Goal: Information Seeking & Learning: Learn about a topic

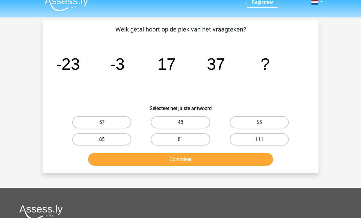
scroll to position [9, 0]
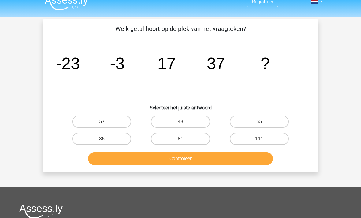
click at [108, 121] on label "57" at bounding box center [101, 122] width 59 height 12
click at [106, 122] on input "57" at bounding box center [104, 124] width 4 height 4
radio input "true"
click at [151, 164] on button "Controleer" at bounding box center [180, 158] width 185 height 13
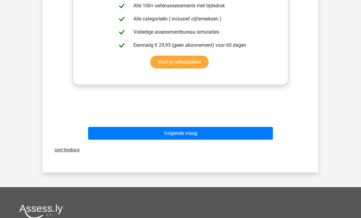
scroll to position [231, 0]
click at [127, 137] on button "Volgende vraag" at bounding box center [180, 133] width 185 height 13
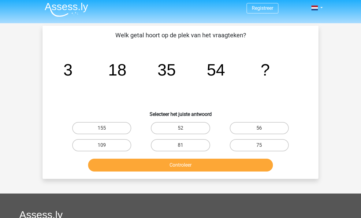
scroll to position [0, 0]
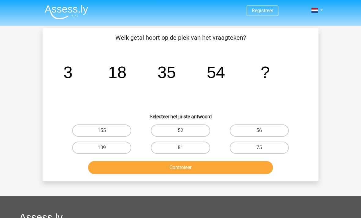
click at [245, 148] on label "75" at bounding box center [259, 148] width 59 height 12
click at [259, 148] on input "75" at bounding box center [261, 150] width 4 height 4
radio input "true"
click at [186, 172] on button "Controleer" at bounding box center [180, 167] width 185 height 13
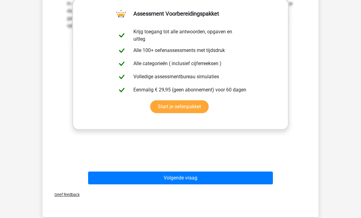
click at [153, 180] on button "Volgende vraag" at bounding box center [180, 178] width 185 height 13
